Goal: Transaction & Acquisition: Purchase product/service

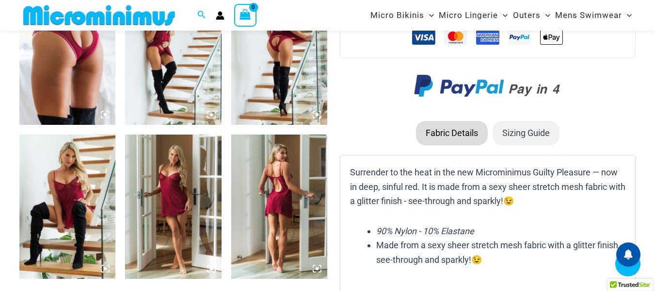
scroll to position [913, 0]
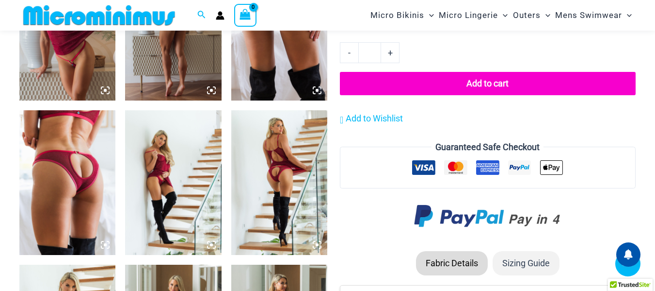
click at [256, 158] on img at bounding box center [279, 182] width 96 height 145
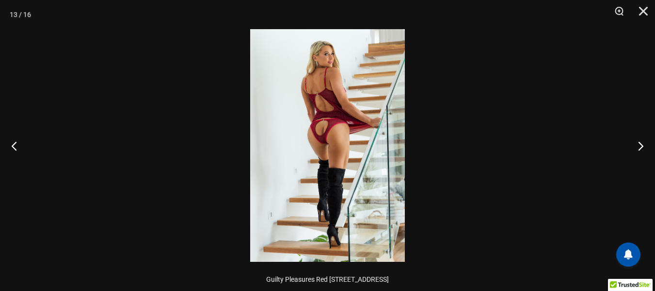
click at [340, 129] on img at bounding box center [327, 145] width 155 height 232
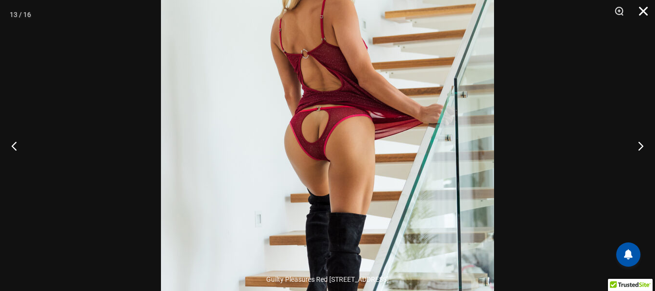
click at [642, 8] on button "Close" at bounding box center [640, 14] width 24 height 29
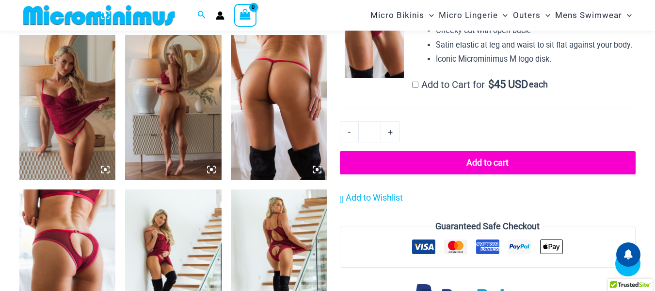
scroll to position [719, 0]
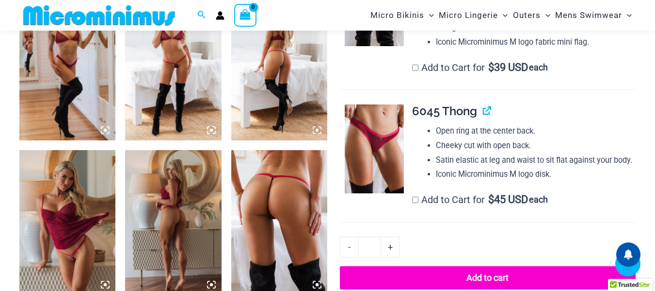
click at [288, 227] on img at bounding box center [279, 222] width 96 height 145
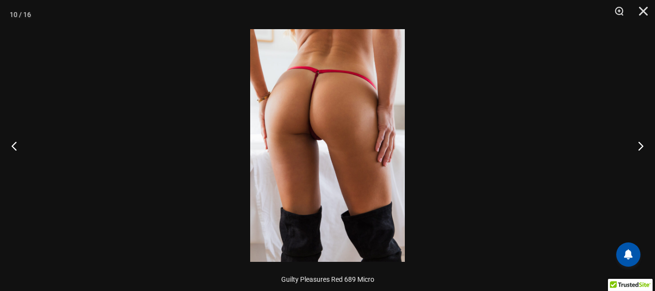
click at [362, 108] on img at bounding box center [327, 145] width 155 height 232
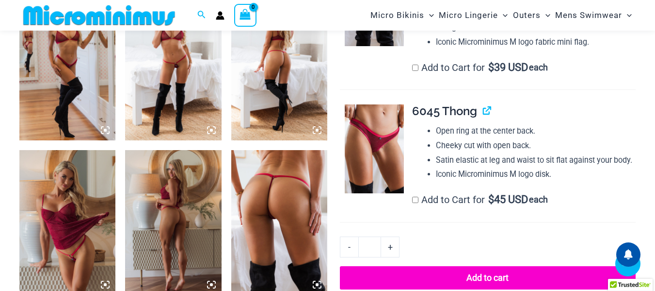
click at [269, 185] on img at bounding box center [279, 222] width 96 height 145
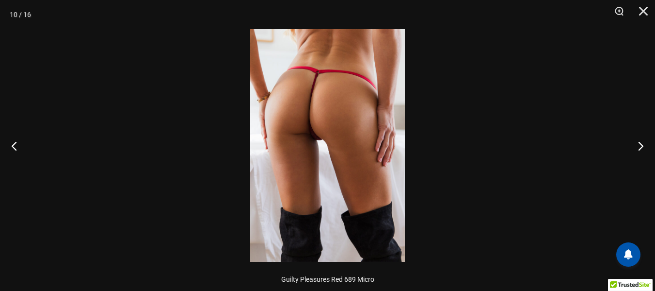
click at [322, 107] on img at bounding box center [327, 145] width 155 height 232
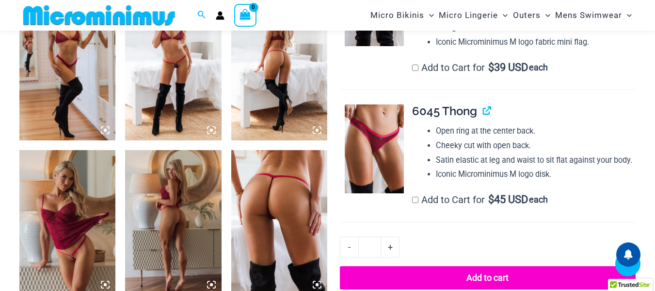
click at [174, 72] on img at bounding box center [173, 68] width 96 height 145
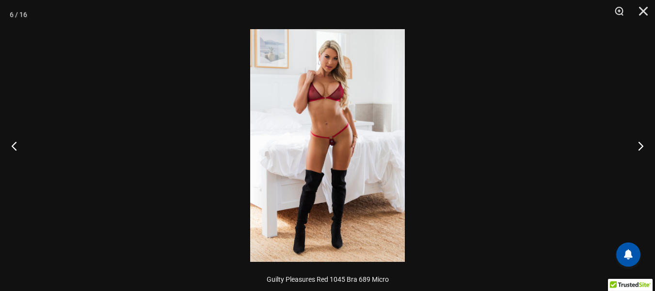
click at [354, 112] on img at bounding box center [327, 145] width 155 height 232
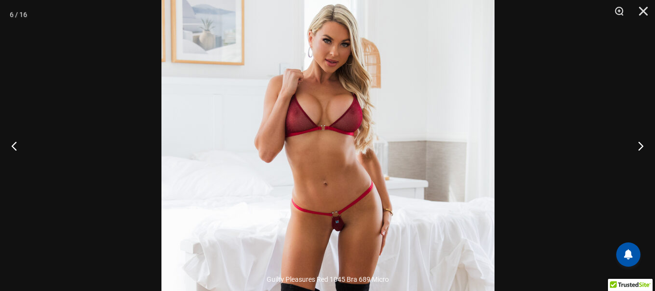
click at [435, 135] on img at bounding box center [328, 231] width 333 height 500
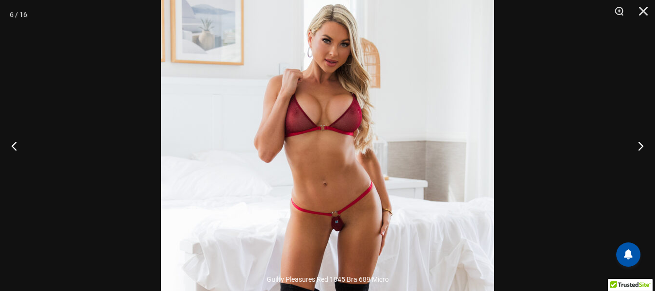
click at [574, 109] on div at bounding box center [327, 145] width 655 height 291
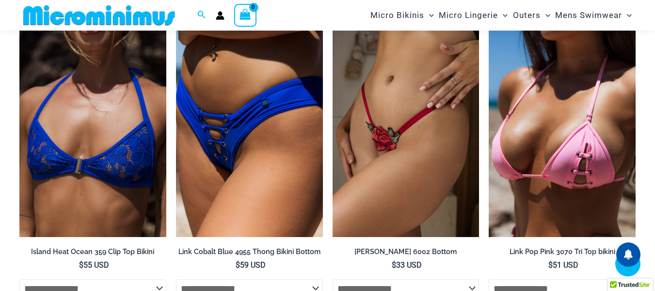
scroll to position [2368, 0]
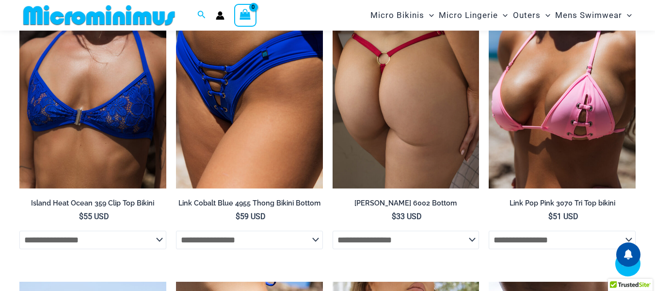
click at [373, 119] on img at bounding box center [406, 78] width 147 height 220
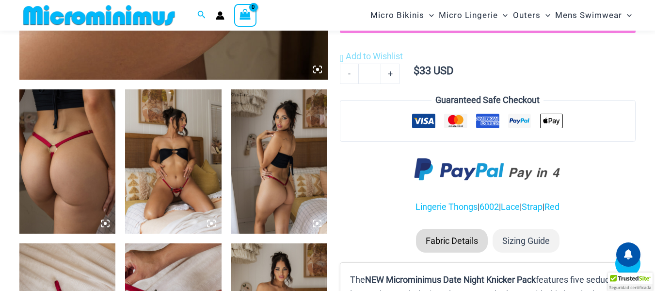
scroll to position [477, 0]
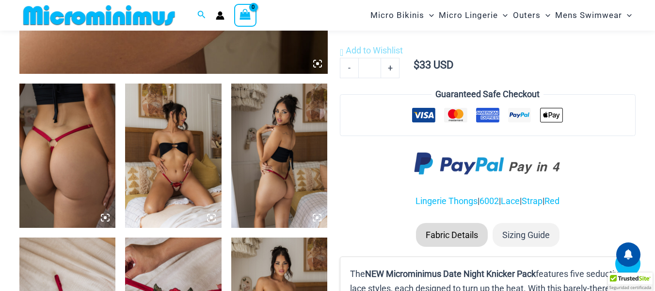
click at [61, 119] on img at bounding box center [67, 155] width 96 height 145
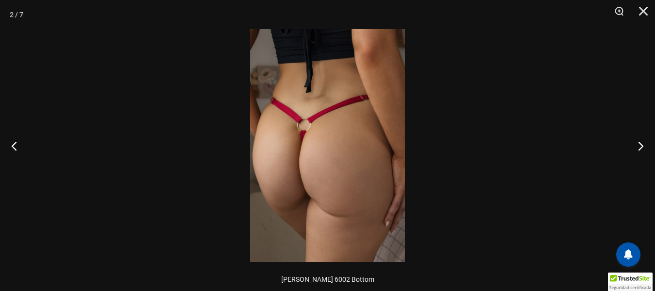
click at [389, 144] on img at bounding box center [327, 145] width 155 height 232
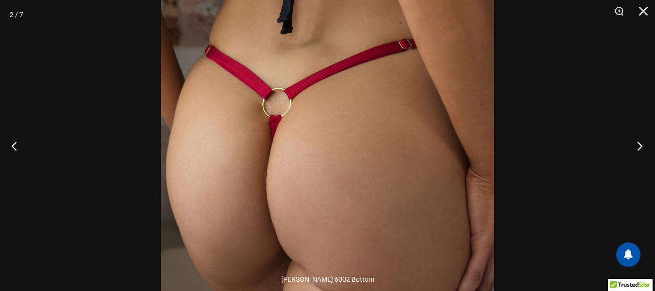
click at [635, 144] on button "Next" at bounding box center [637, 145] width 36 height 49
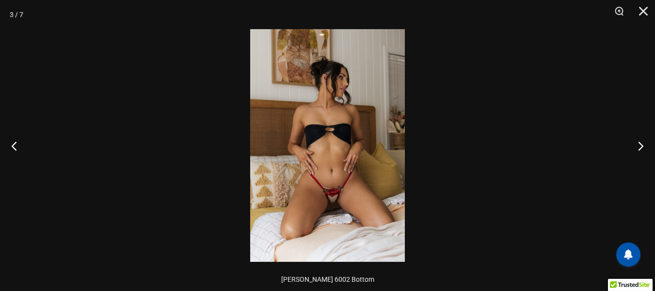
click at [370, 90] on img at bounding box center [327, 145] width 155 height 232
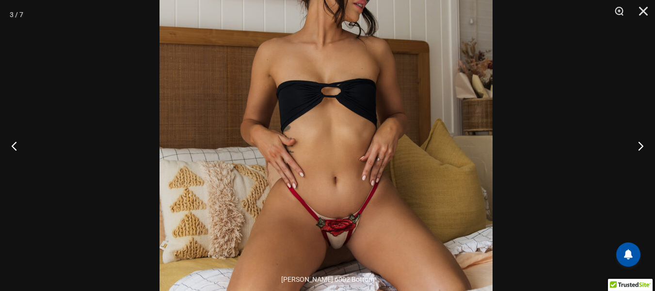
click at [376, 89] on img at bounding box center [326, 126] width 333 height 500
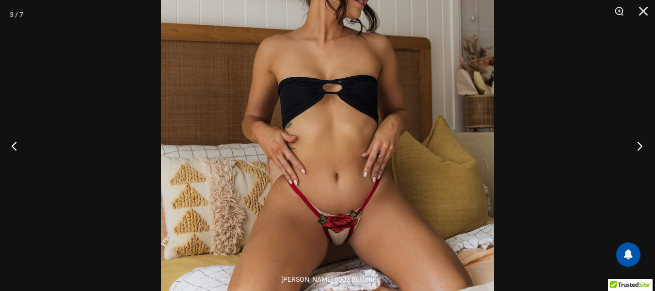
click at [638, 143] on button "Next" at bounding box center [637, 145] width 36 height 49
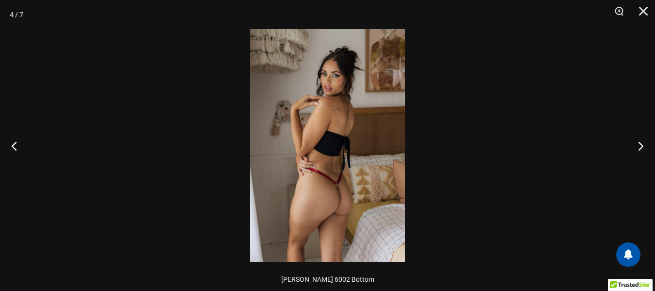
click at [358, 107] on img at bounding box center [327, 145] width 155 height 232
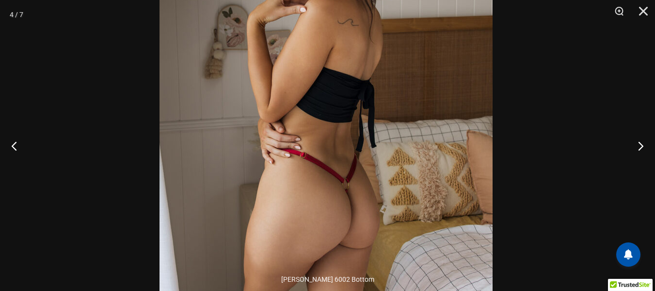
click at [394, 72] on img at bounding box center [326, 100] width 333 height 500
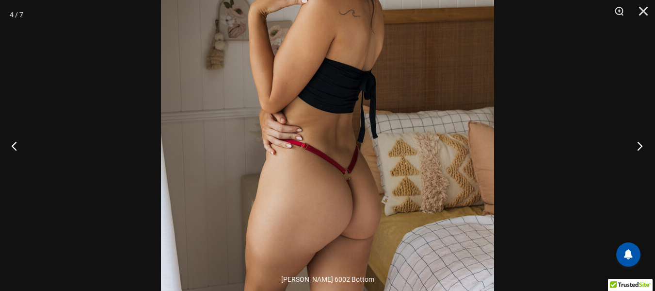
click at [639, 144] on button "Next" at bounding box center [637, 145] width 36 height 49
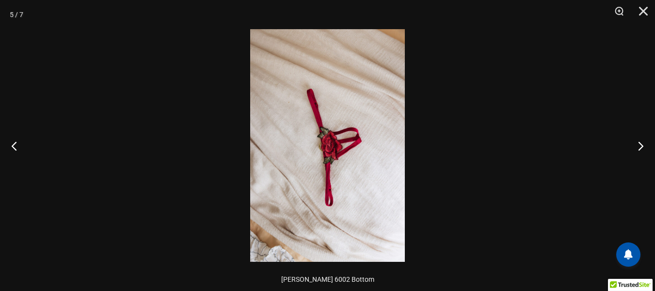
click at [335, 103] on img at bounding box center [327, 145] width 155 height 232
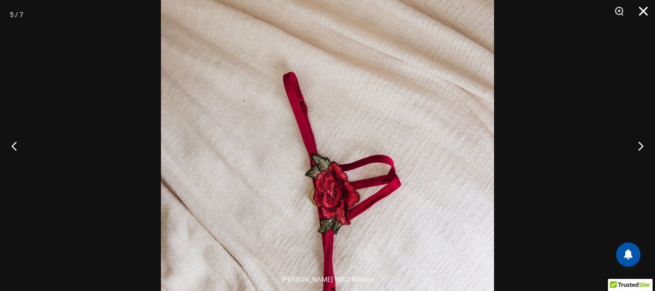
click at [644, 11] on button "Close" at bounding box center [640, 14] width 24 height 29
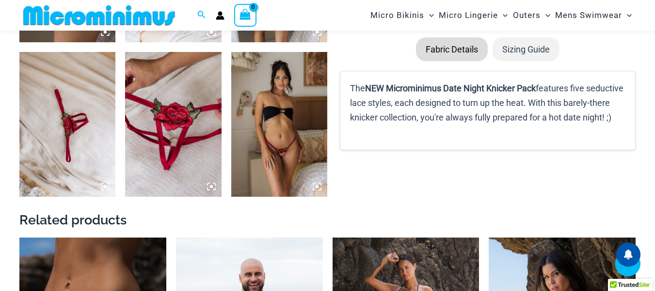
scroll to position [671, 0]
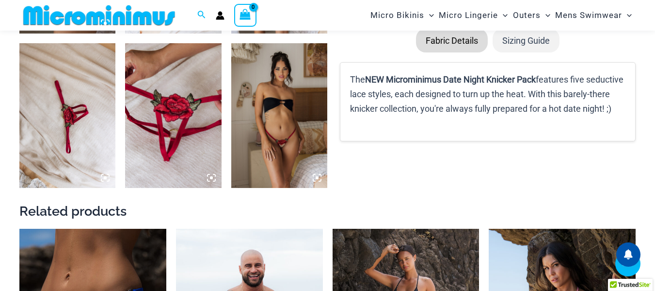
click at [41, 89] on img at bounding box center [67, 115] width 96 height 145
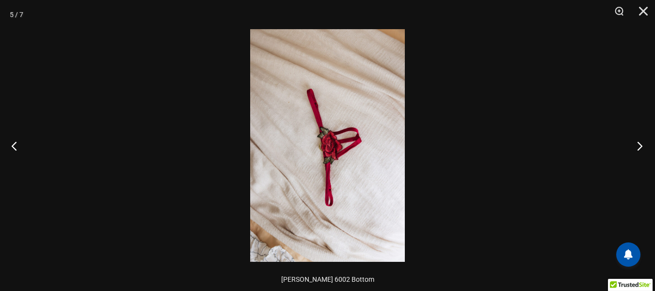
click at [640, 148] on button "Next" at bounding box center [637, 145] width 36 height 49
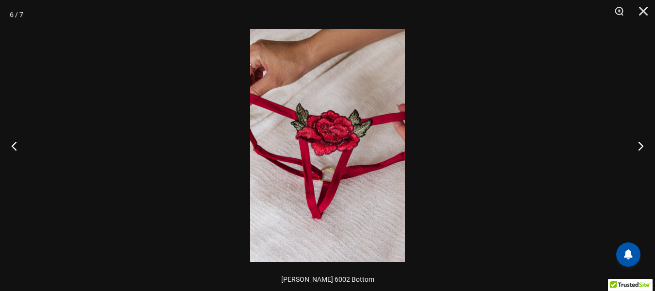
click at [337, 112] on img at bounding box center [327, 145] width 155 height 232
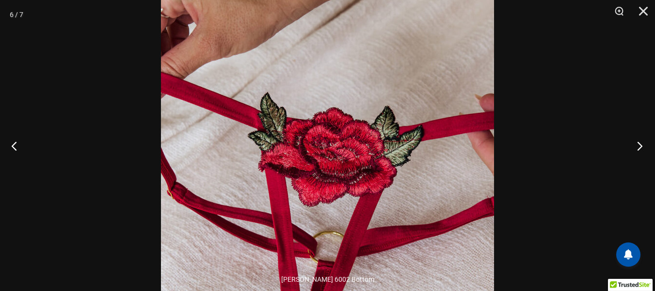
click at [646, 144] on button "Next" at bounding box center [637, 145] width 36 height 49
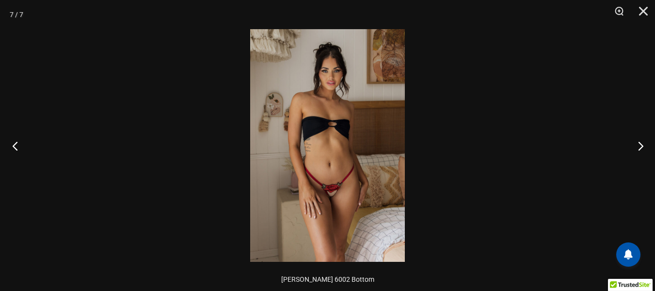
click at [16, 143] on button "Previous" at bounding box center [18, 145] width 36 height 49
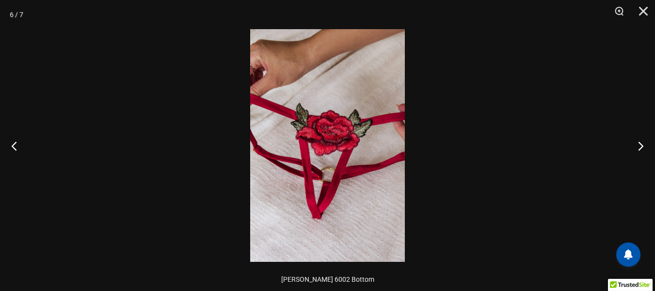
click at [323, 116] on img at bounding box center [327, 145] width 155 height 232
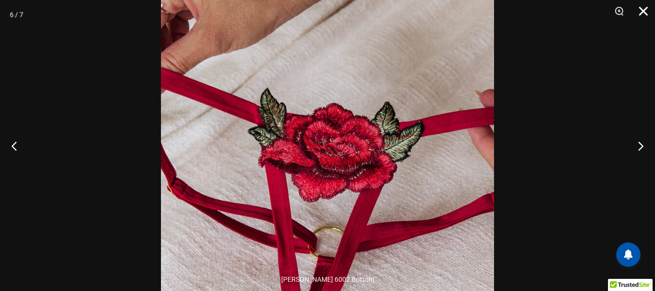
click at [643, 15] on button "Close" at bounding box center [640, 14] width 24 height 29
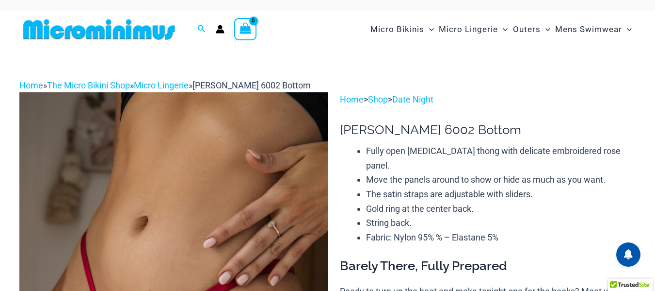
scroll to position [0, 0]
